Goal: Task Accomplishment & Management: Use online tool/utility

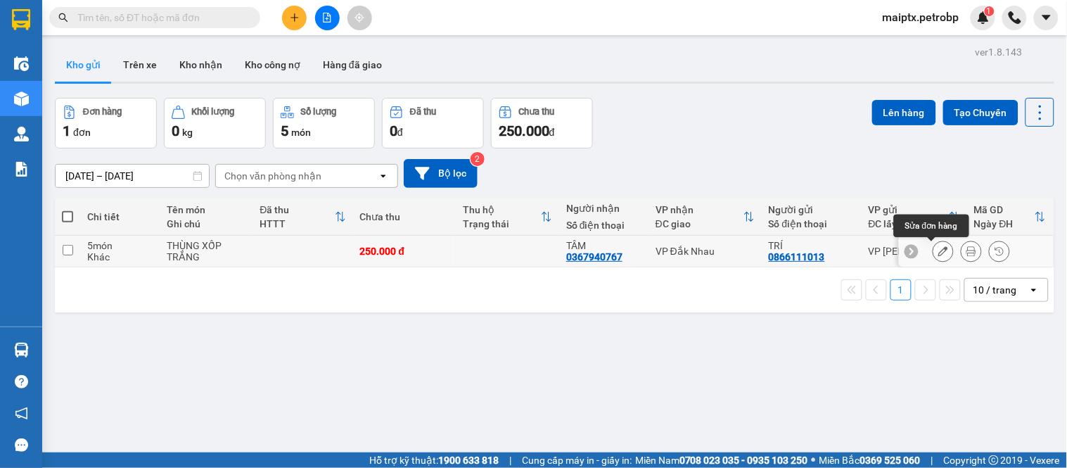
click at [938, 249] on icon at bounding box center [943, 251] width 10 height 10
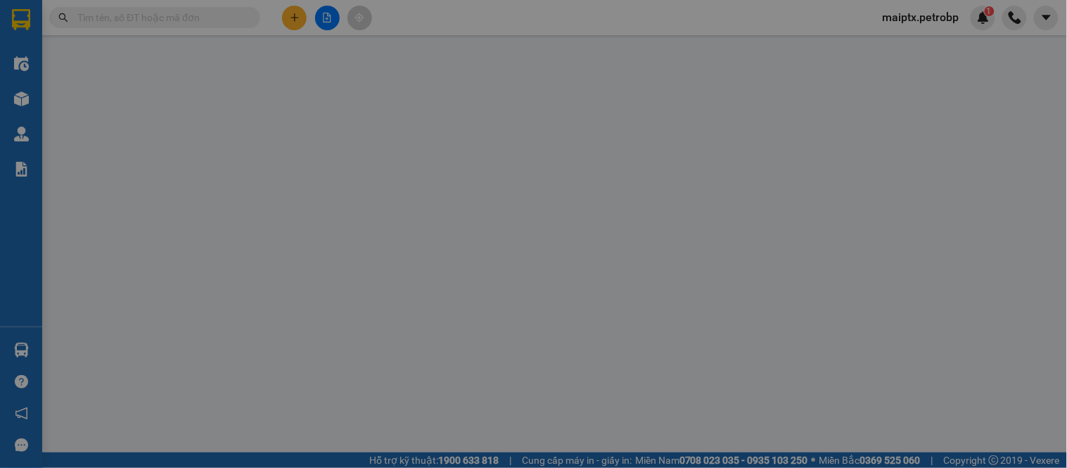
type input "0866111013"
type input "TRÍ"
type input "0367940767"
type input "TÂM"
type input "[PERSON_NAME] không gửi nữa . Hủy mã"
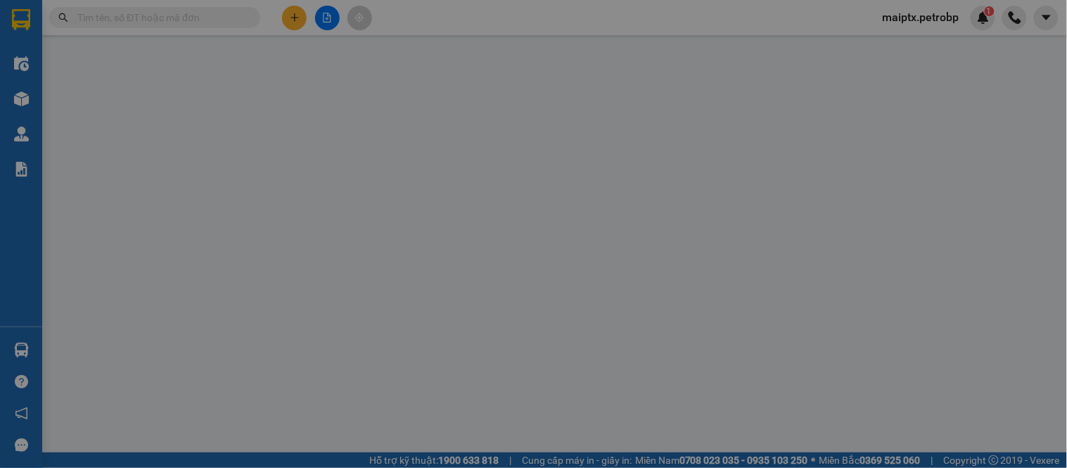
type input "250.000"
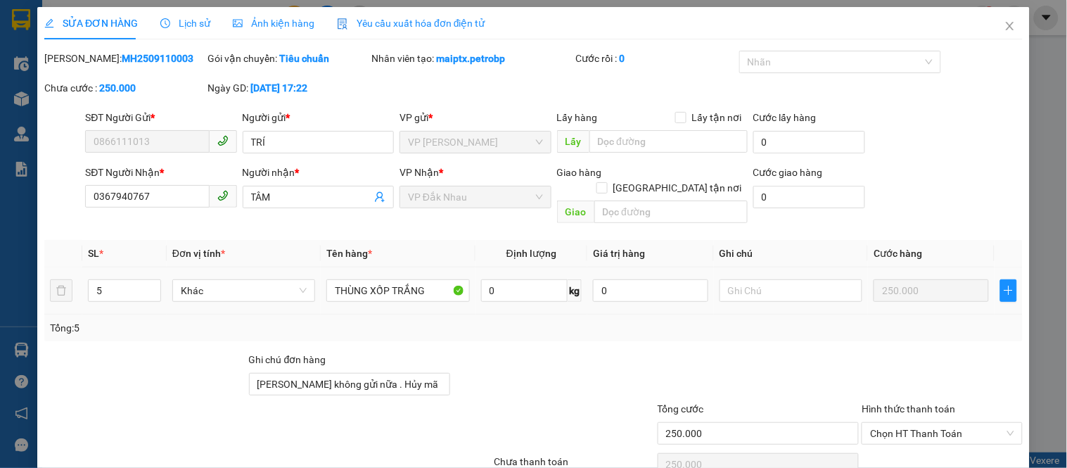
scroll to position [55, 0]
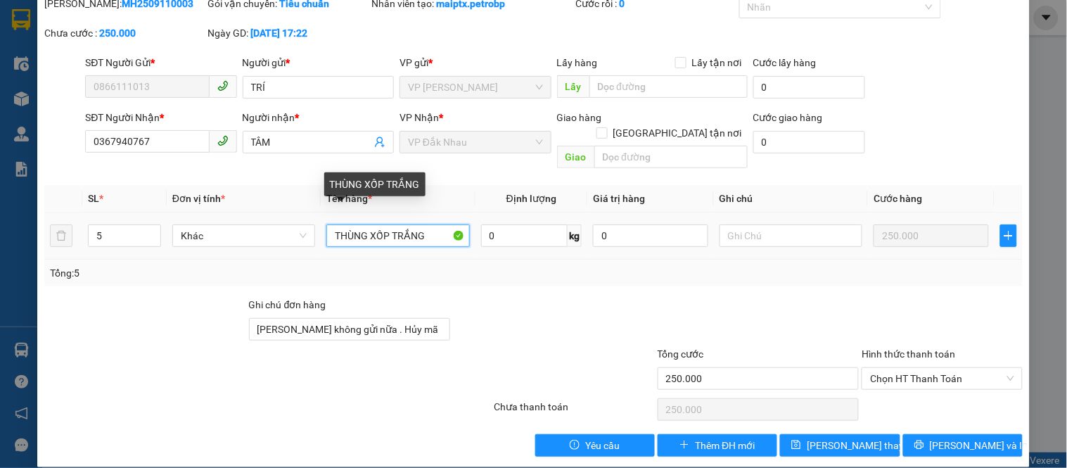
click at [416, 225] on input "THÙNG XỐP TRẮNG" at bounding box center [397, 235] width 143 height 23
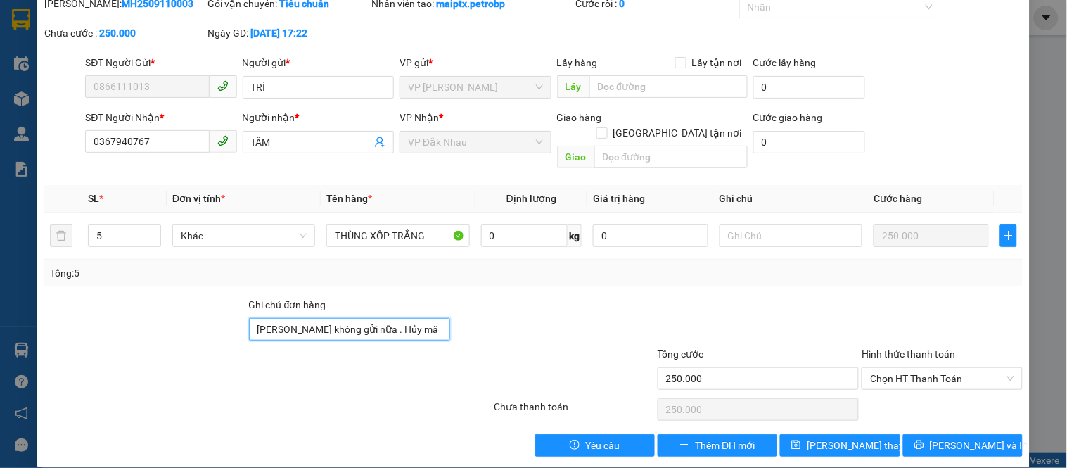
click at [402, 318] on input "[PERSON_NAME] không gửi nữa . Hủy mã" at bounding box center [350, 329] width 202 height 23
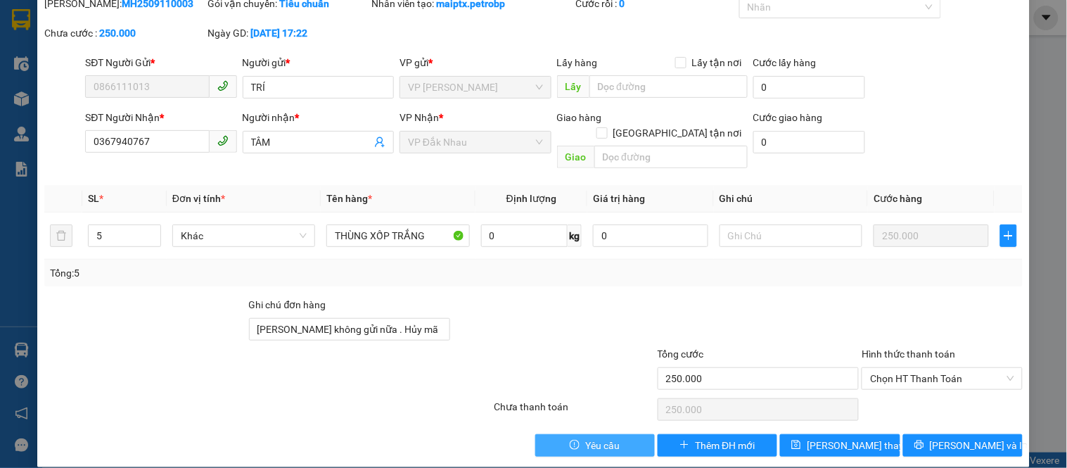
click at [546, 434] on button "Yêu cầu" at bounding box center [595, 445] width 120 height 23
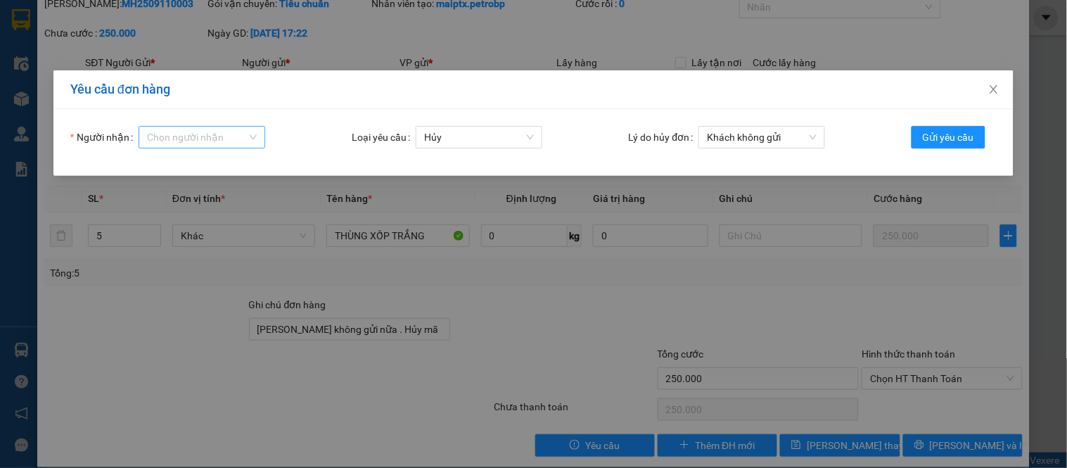
click at [163, 135] on input "Người nhận" at bounding box center [197, 137] width 100 height 21
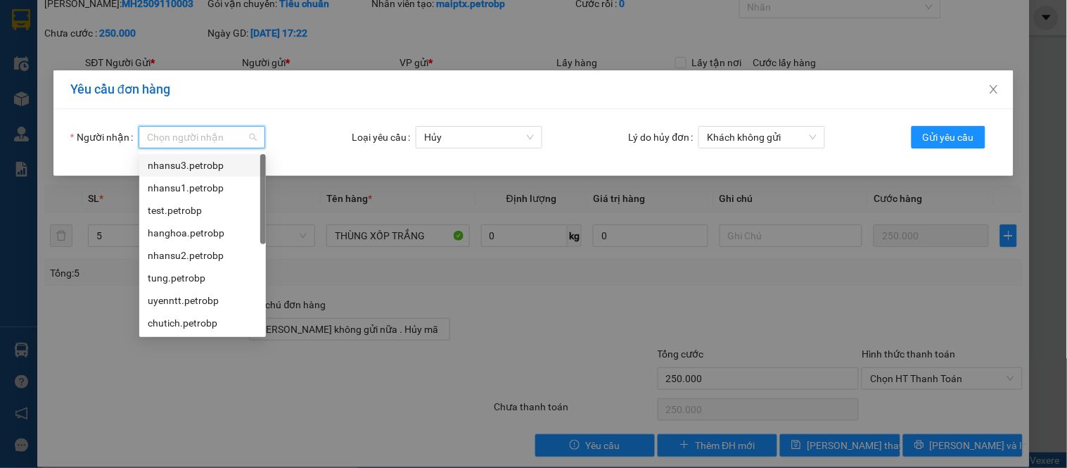
click at [174, 163] on div "nhansu3.petrobp" at bounding box center [203, 165] width 110 height 15
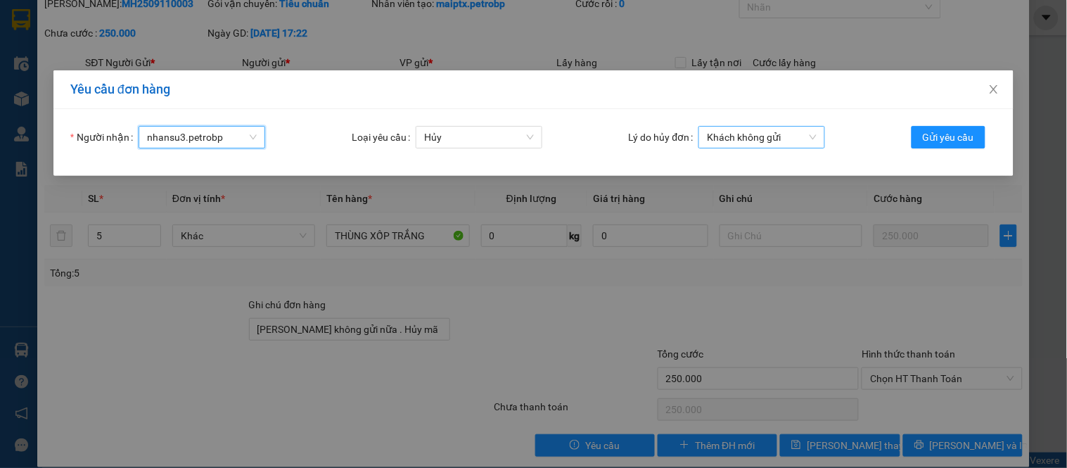
click at [727, 130] on span "Khách không gửi" at bounding box center [762, 137] width 110 height 21
click at [938, 131] on span "Gửi yêu cầu" at bounding box center [948, 136] width 51 height 15
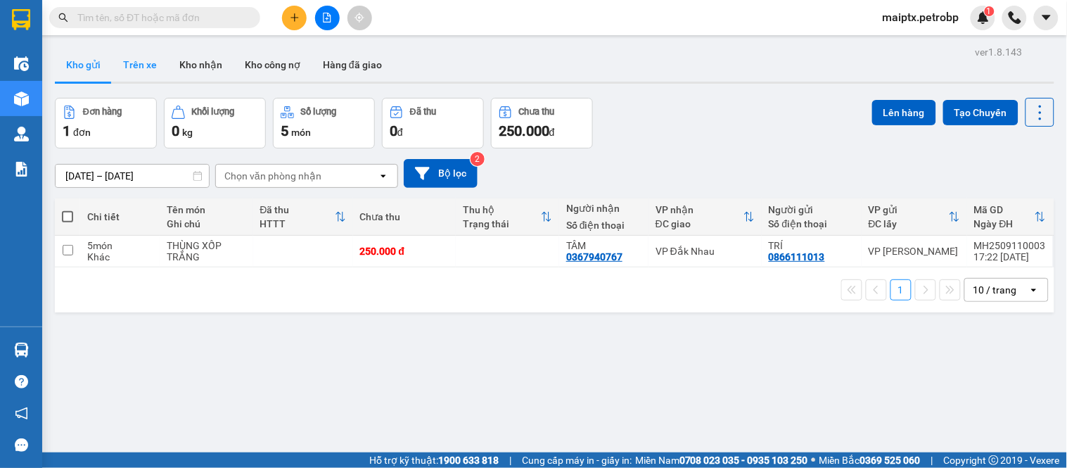
click at [131, 68] on button "Trên xe" at bounding box center [140, 65] width 56 height 34
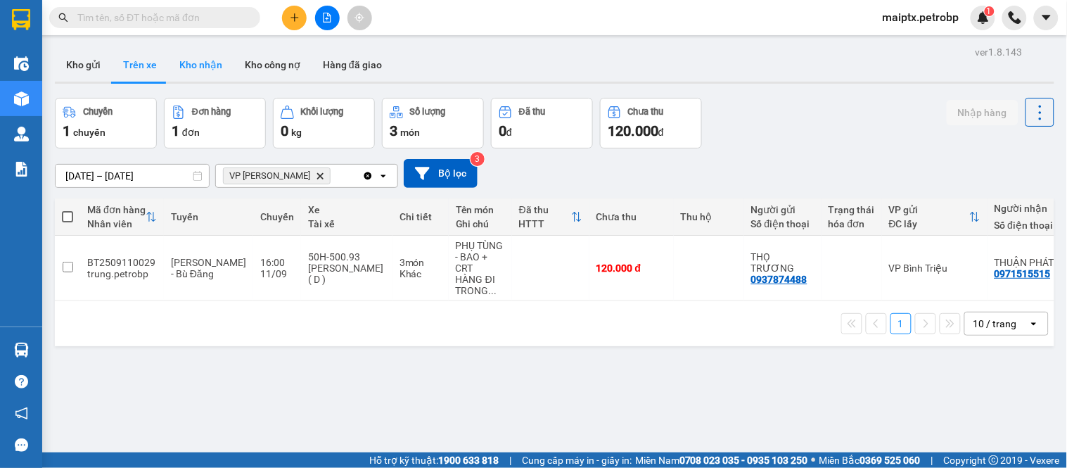
click at [195, 53] on button "Kho nhận" at bounding box center [200, 65] width 65 height 34
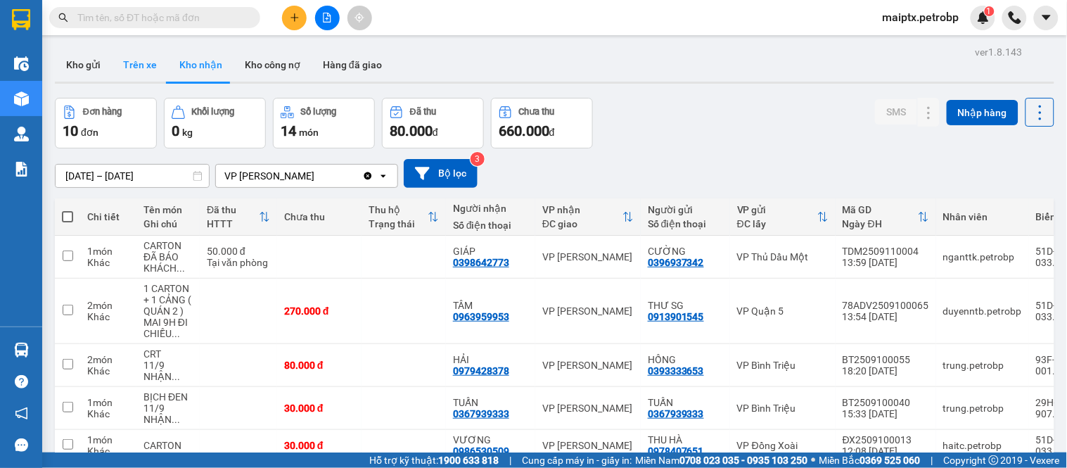
click at [134, 66] on button "Trên xe" at bounding box center [140, 65] width 56 height 34
type input "[DATE] – [DATE]"
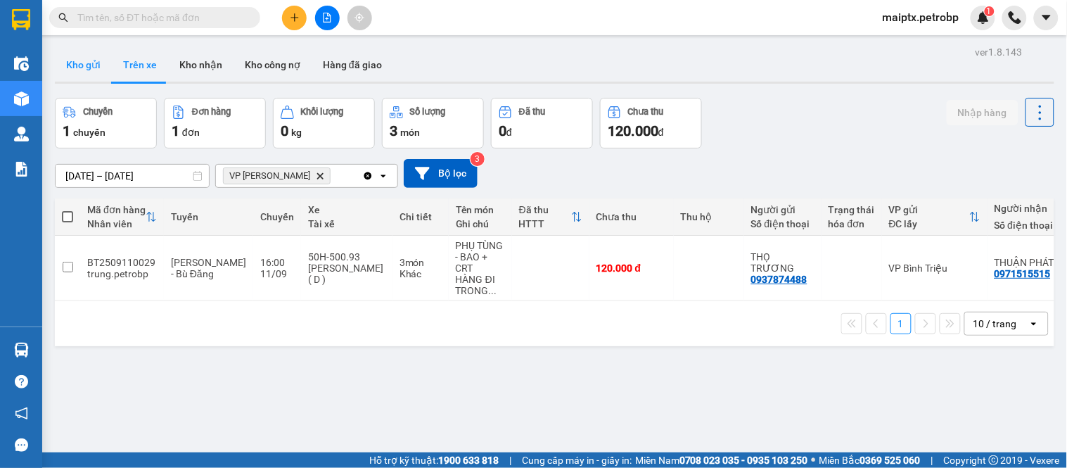
click at [87, 64] on button "Kho gửi" at bounding box center [83, 65] width 57 height 34
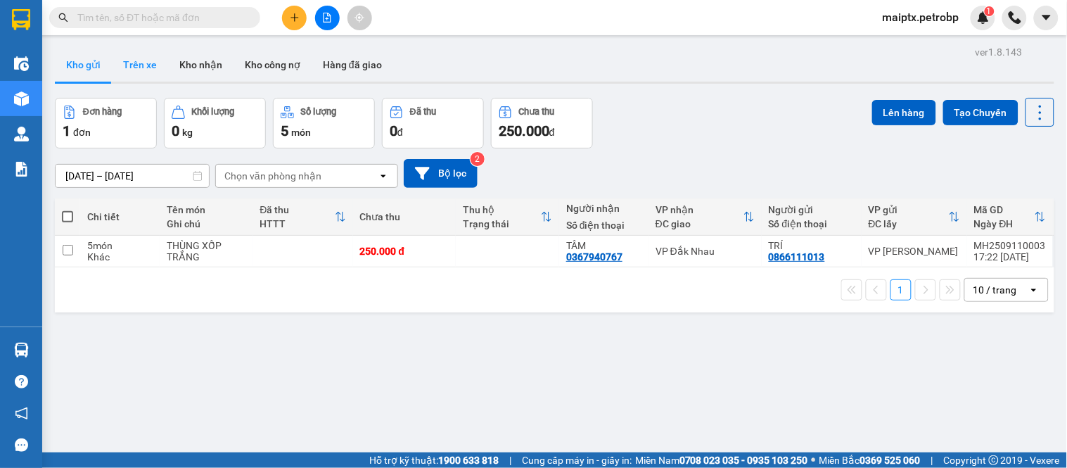
click at [142, 72] on button "Trên xe" at bounding box center [140, 65] width 56 height 34
